Goal: Information Seeking & Learning: Learn about a topic

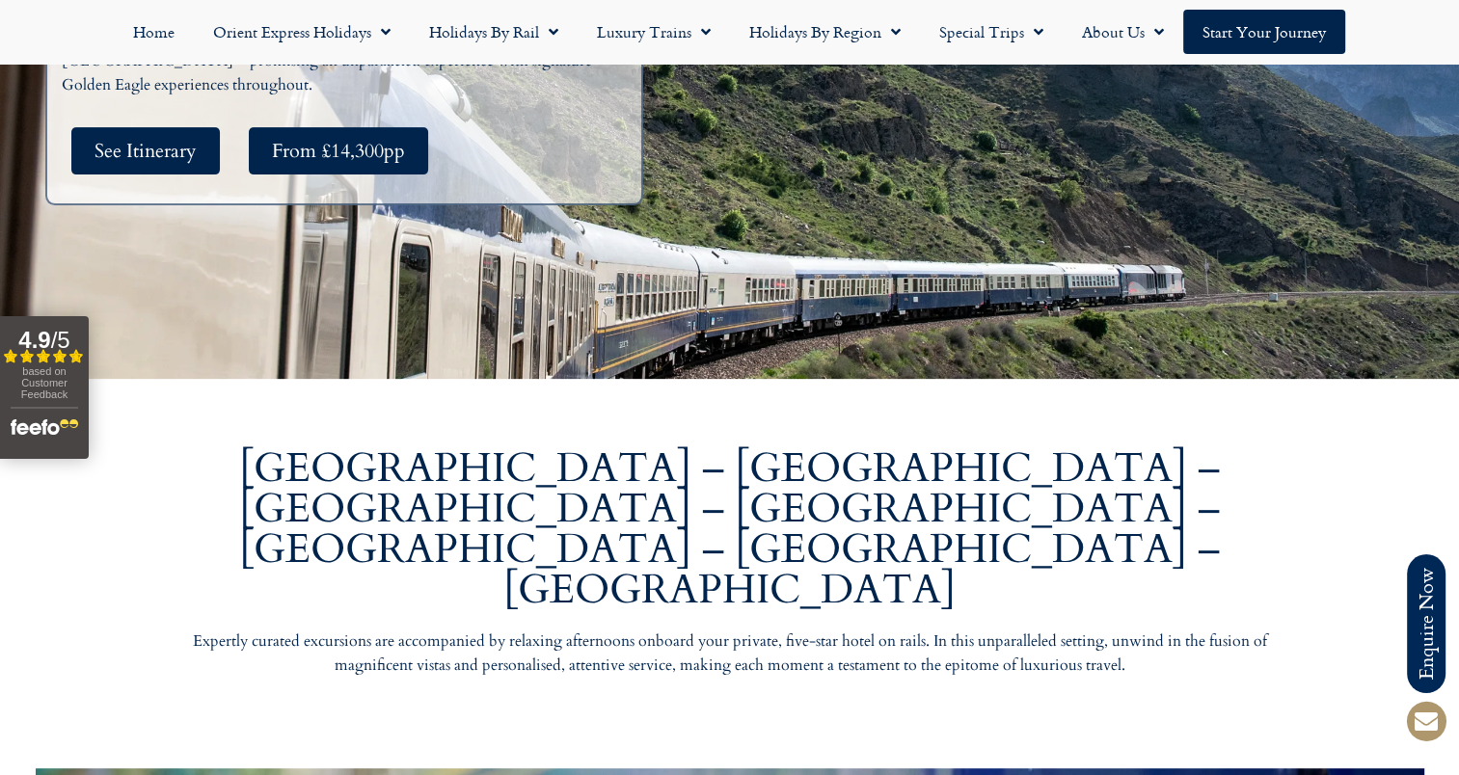
scroll to position [771, 0]
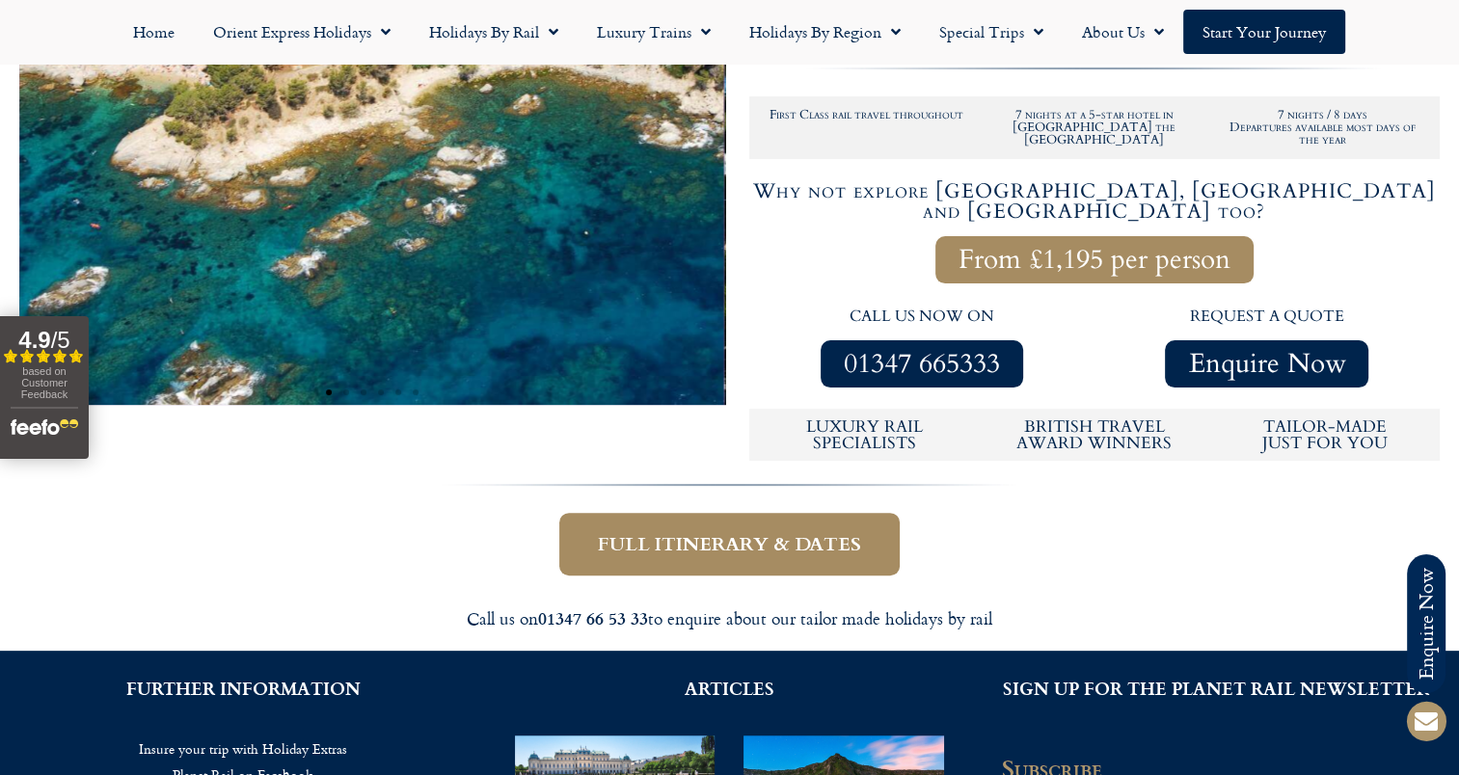
scroll to position [482, 0]
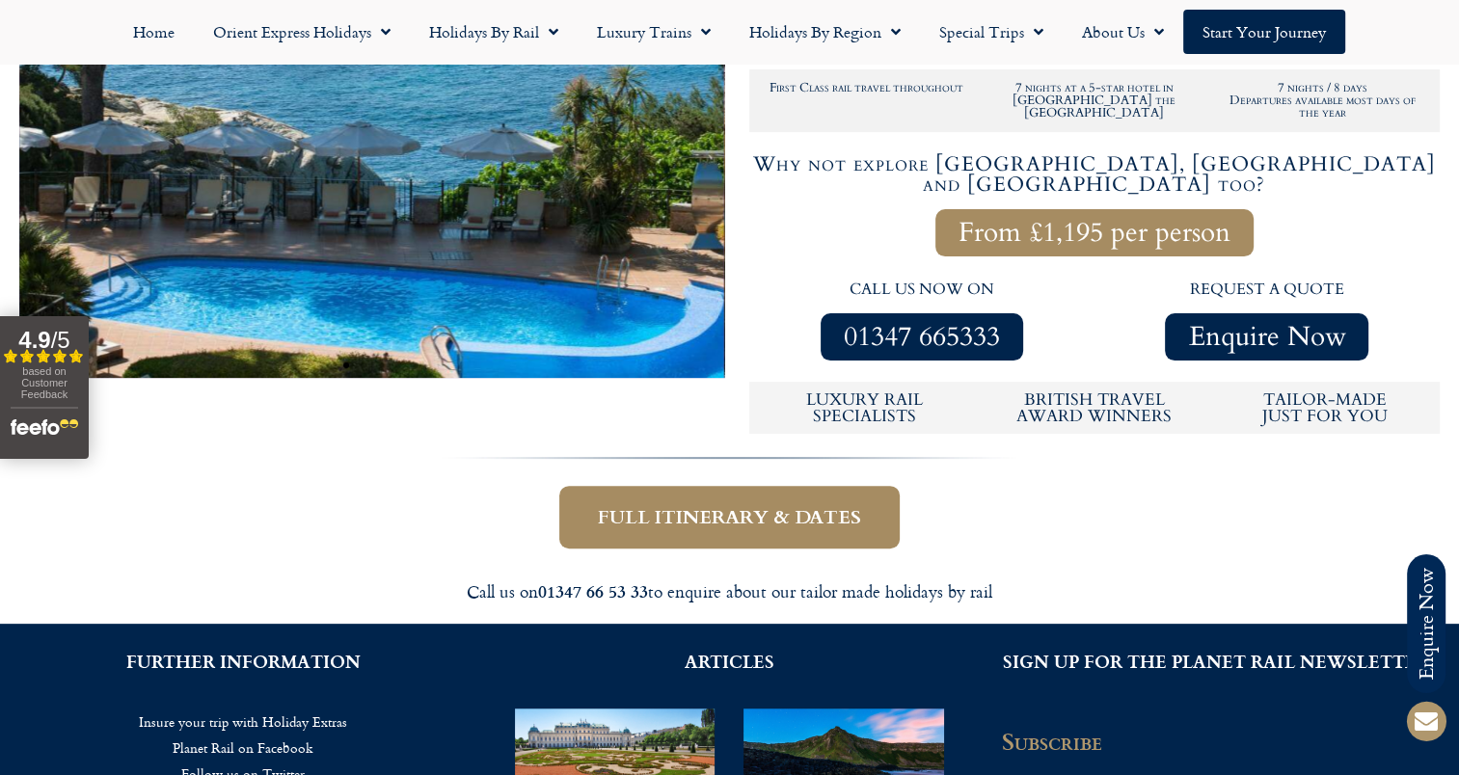
click at [851, 505] on span "Full itinerary & dates" at bounding box center [729, 517] width 263 height 24
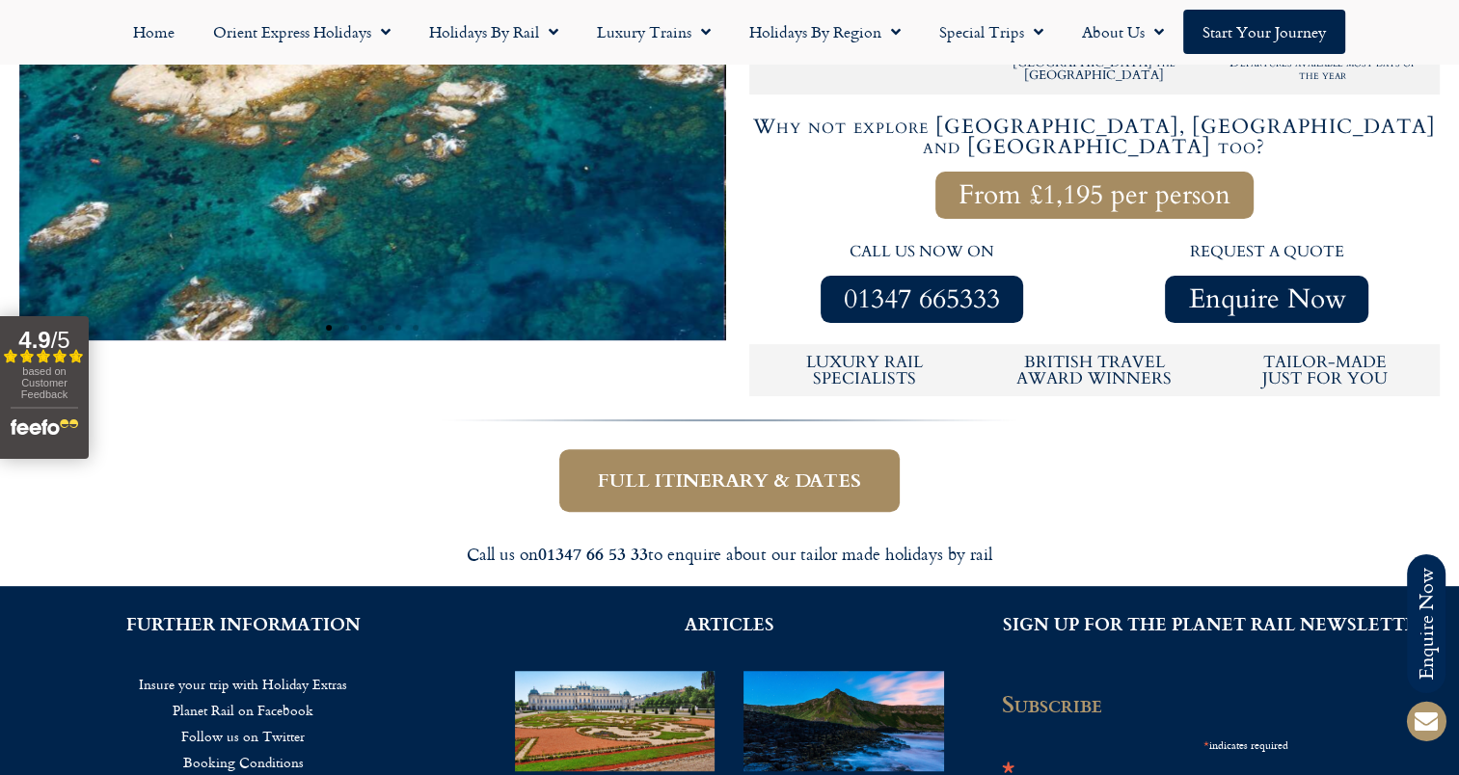
scroll to position [482, 0]
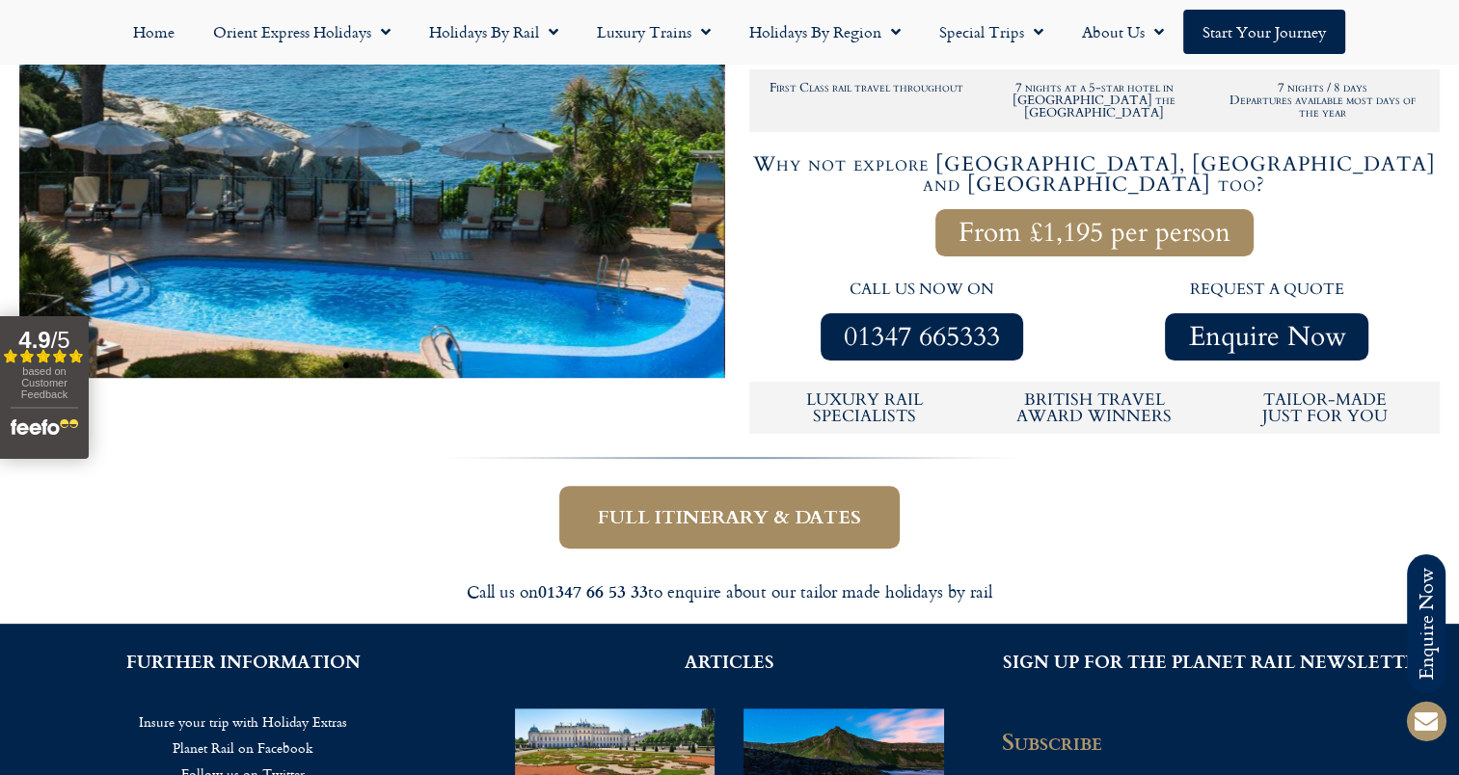
click at [1068, 221] on span "From £1,195 per person" at bounding box center [1095, 233] width 272 height 24
click at [822, 435] on div "Full itinerary & dates" at bounding box center [729, 496] width 1099 height 123
click at [803, 486] on link "Full itinerary & dates" at bounding box center [729, 517] width 340 height 63
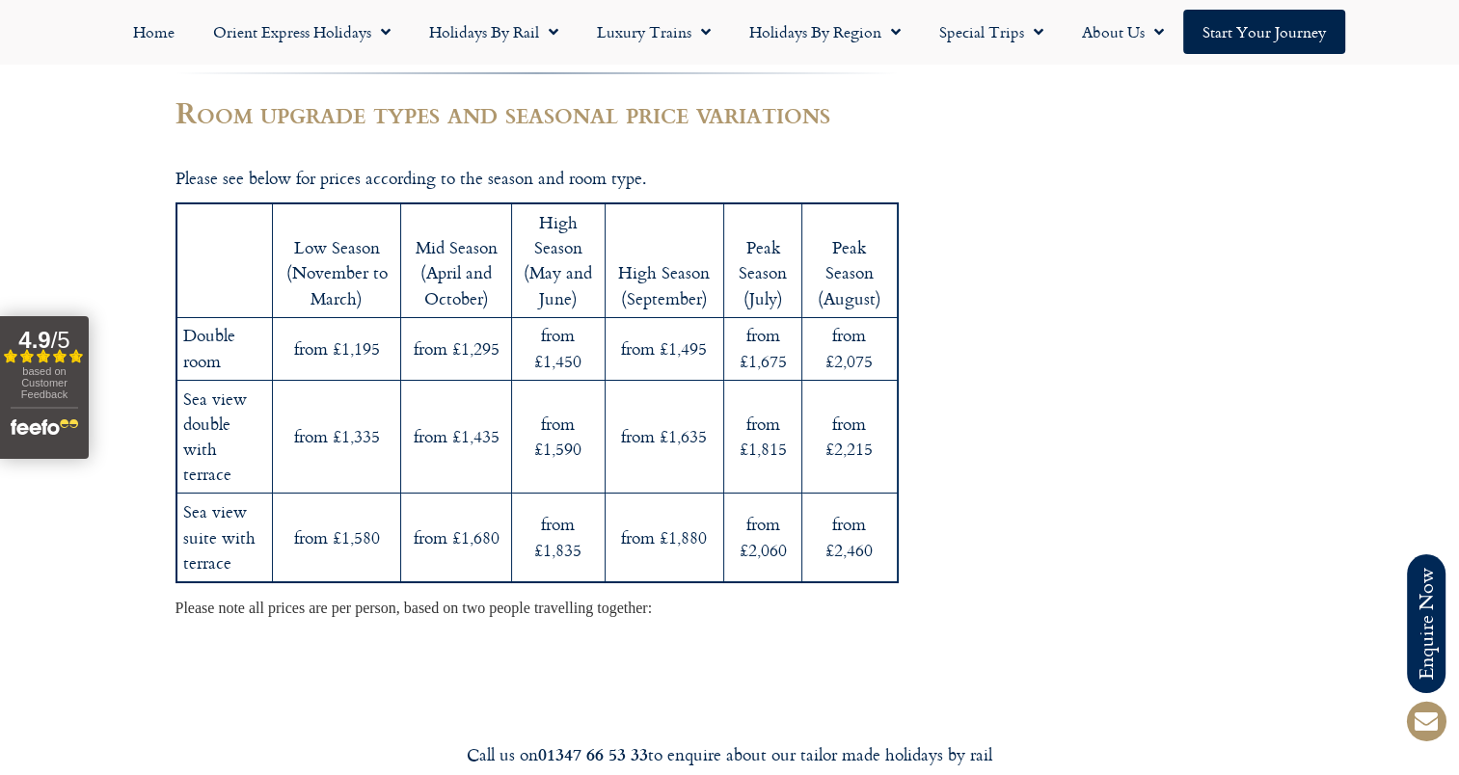
scroll to position [7266, 0]
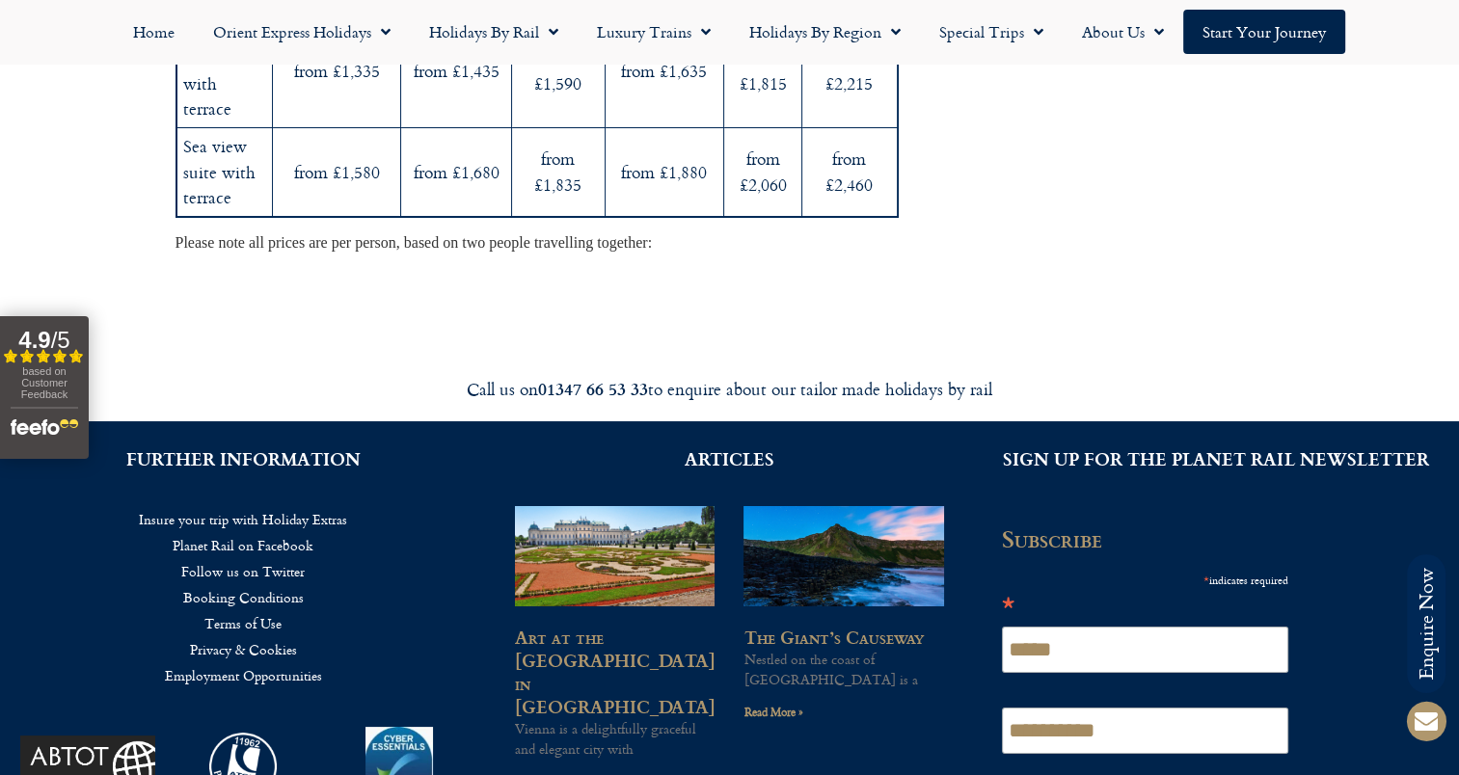
click at [259, 506] on link "Insure your trip with Holiday Extras" at bounding box center [243, 519] width 428 height 26
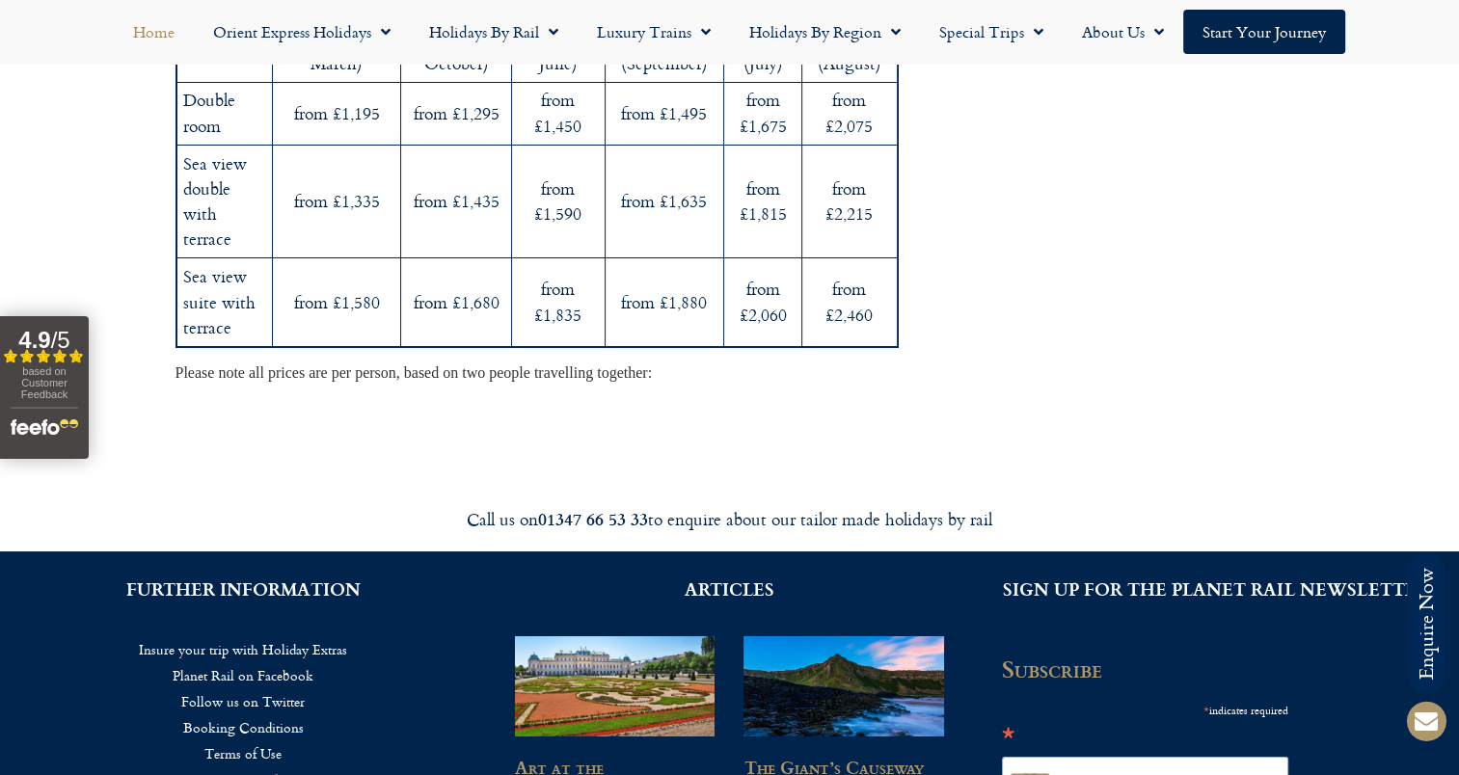
scroll to position [7266, 0]
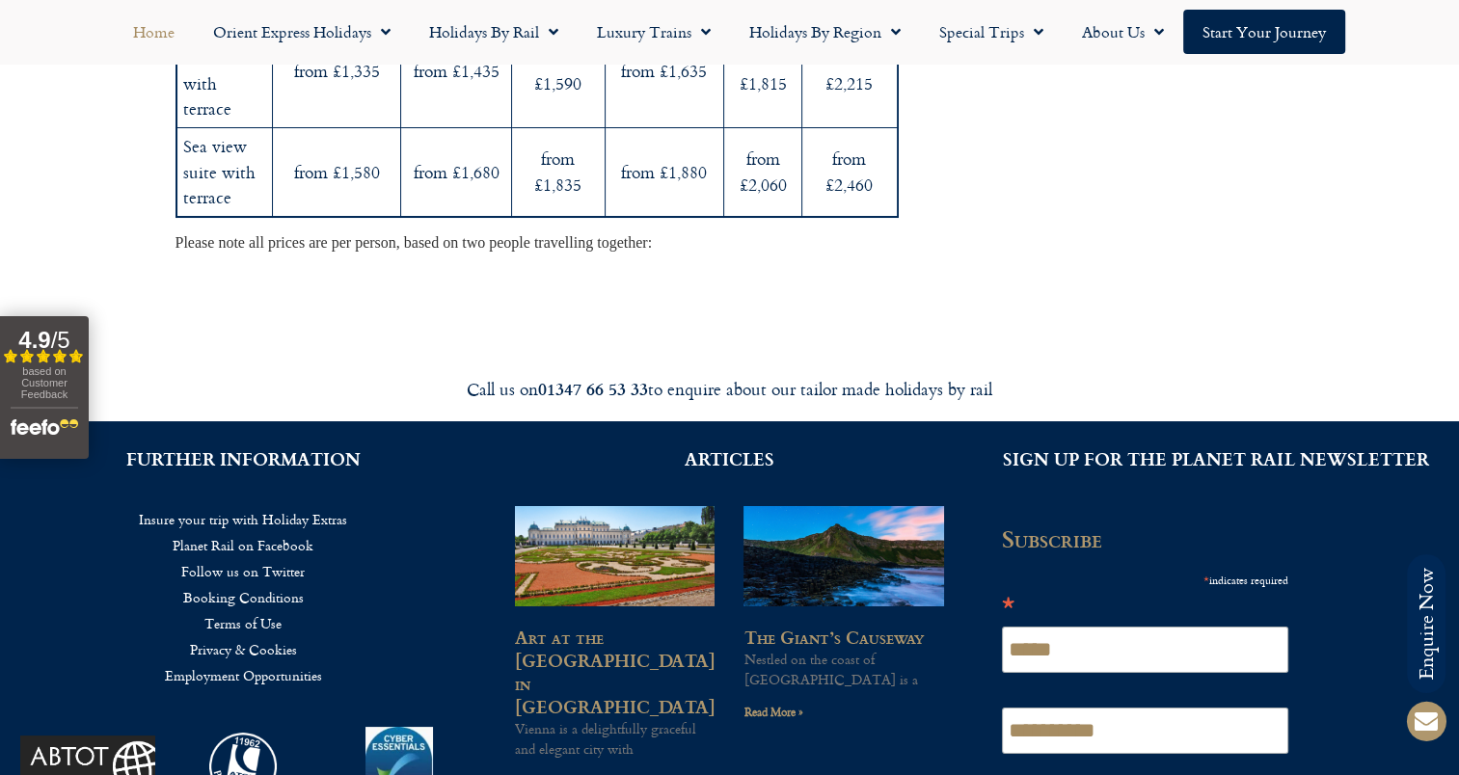
click at [152, 30] on link "Home" at bounding box center [154, 32] width 80 height 44
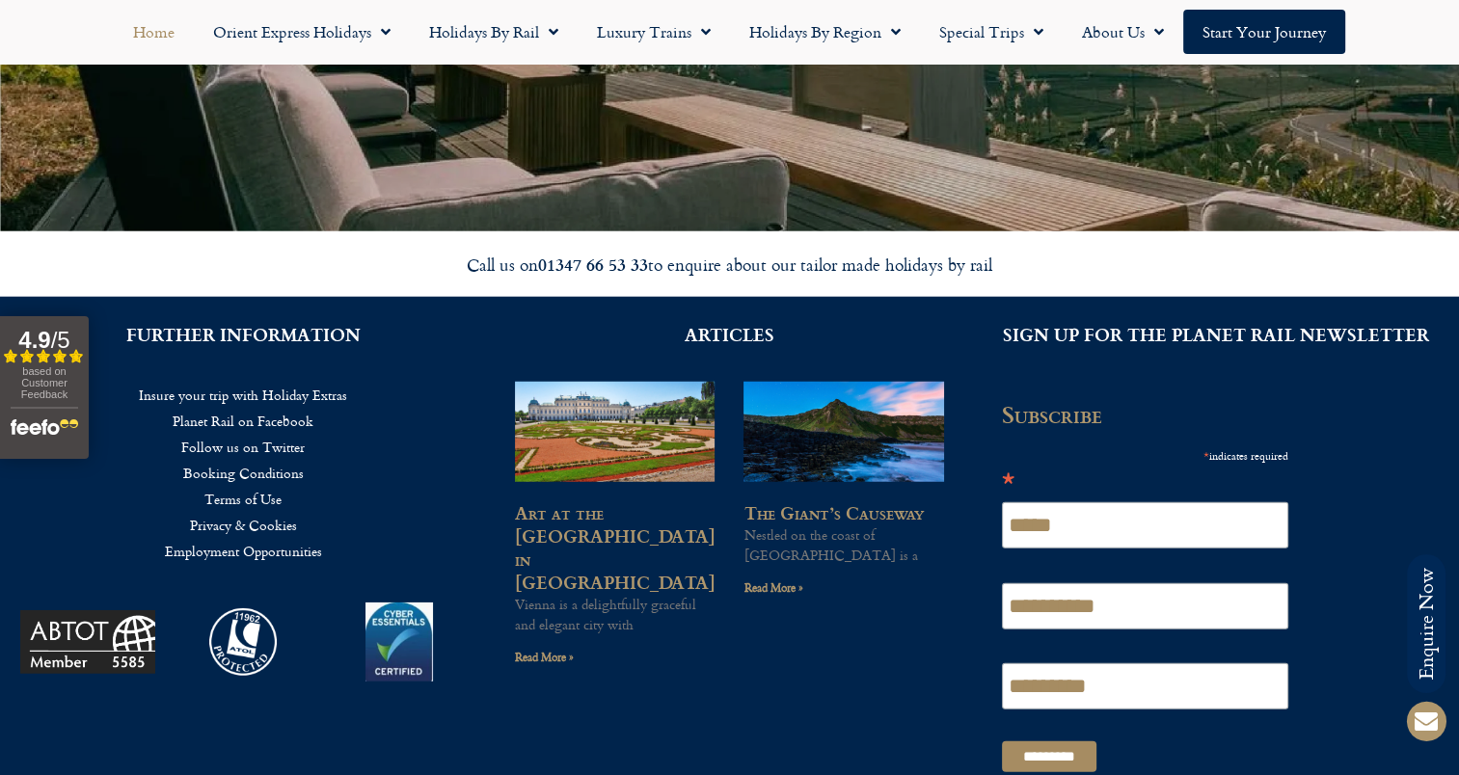
scroll to position [4594, 0]
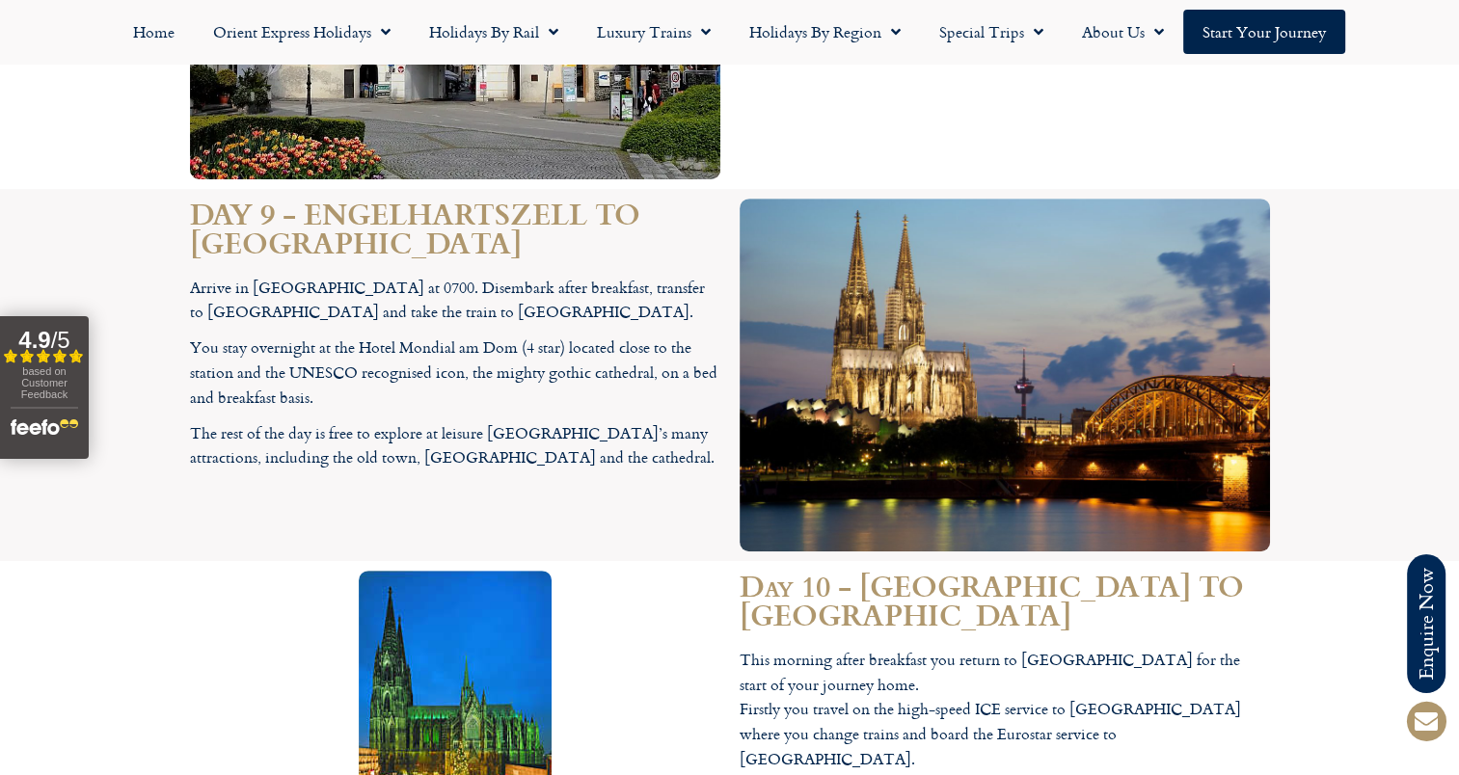
scroll to position [8004, 0]
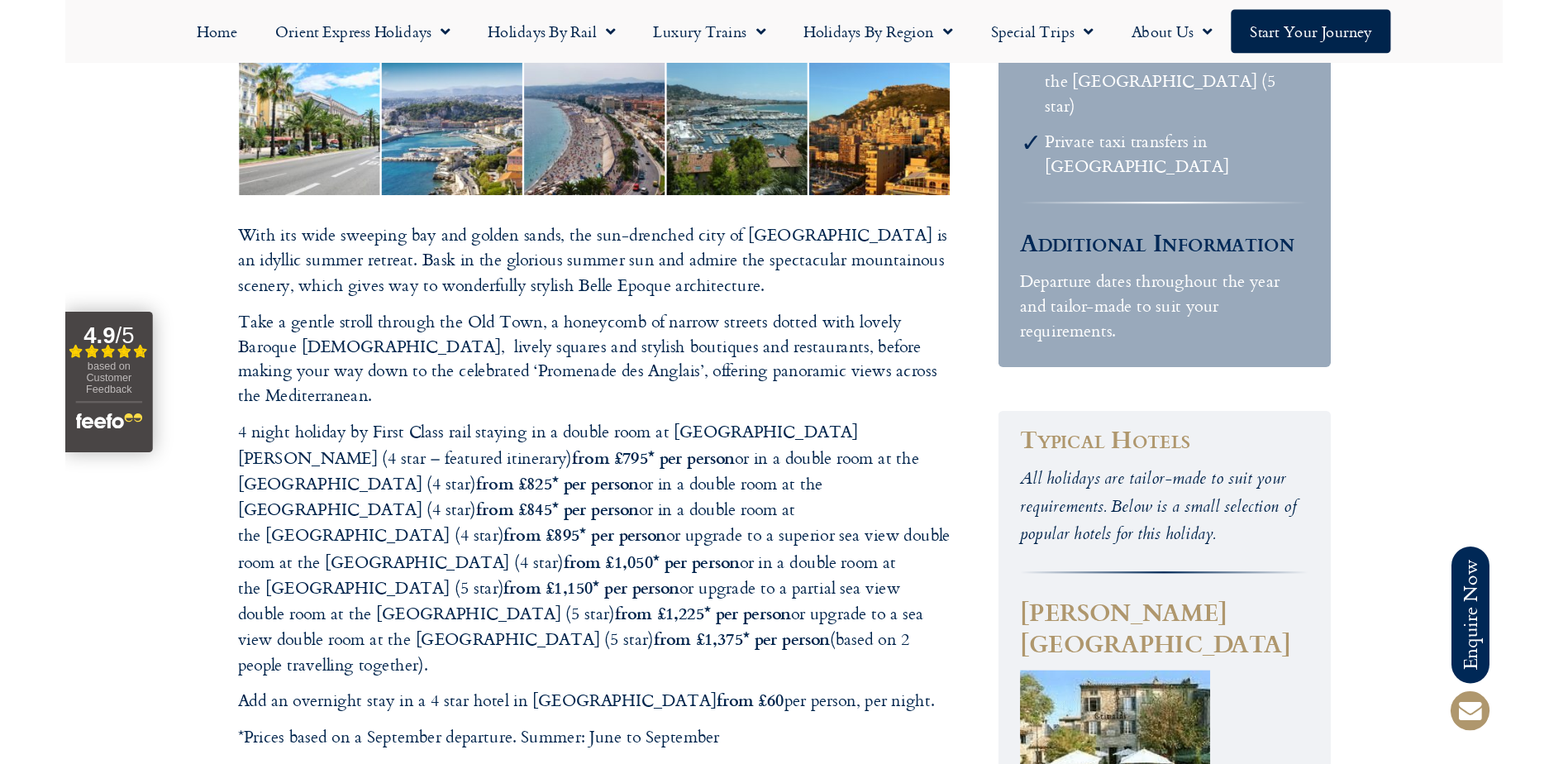
scroll to position [992, 0]
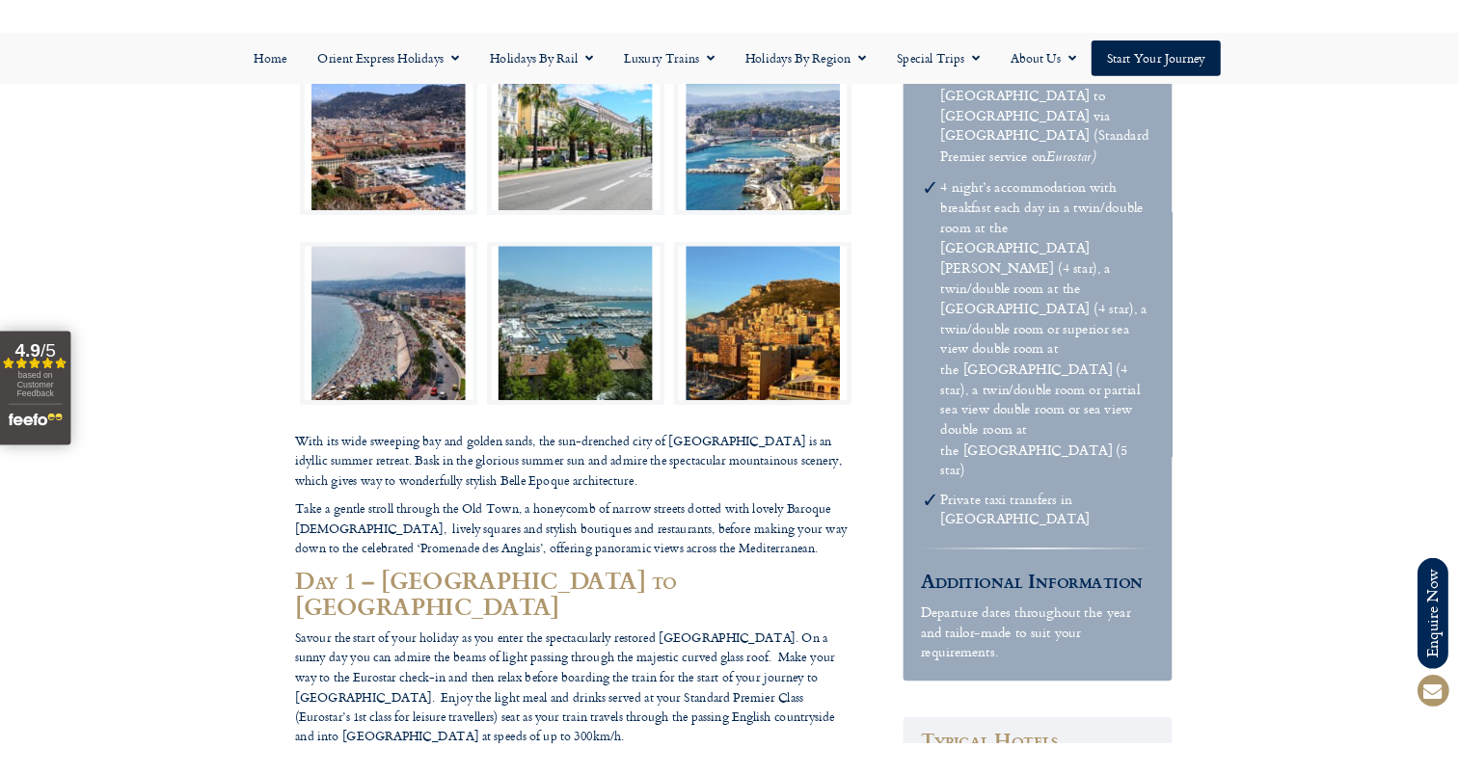
scroll to position [579, 0]
